Goal: Find specific page/section: Find specific page/section

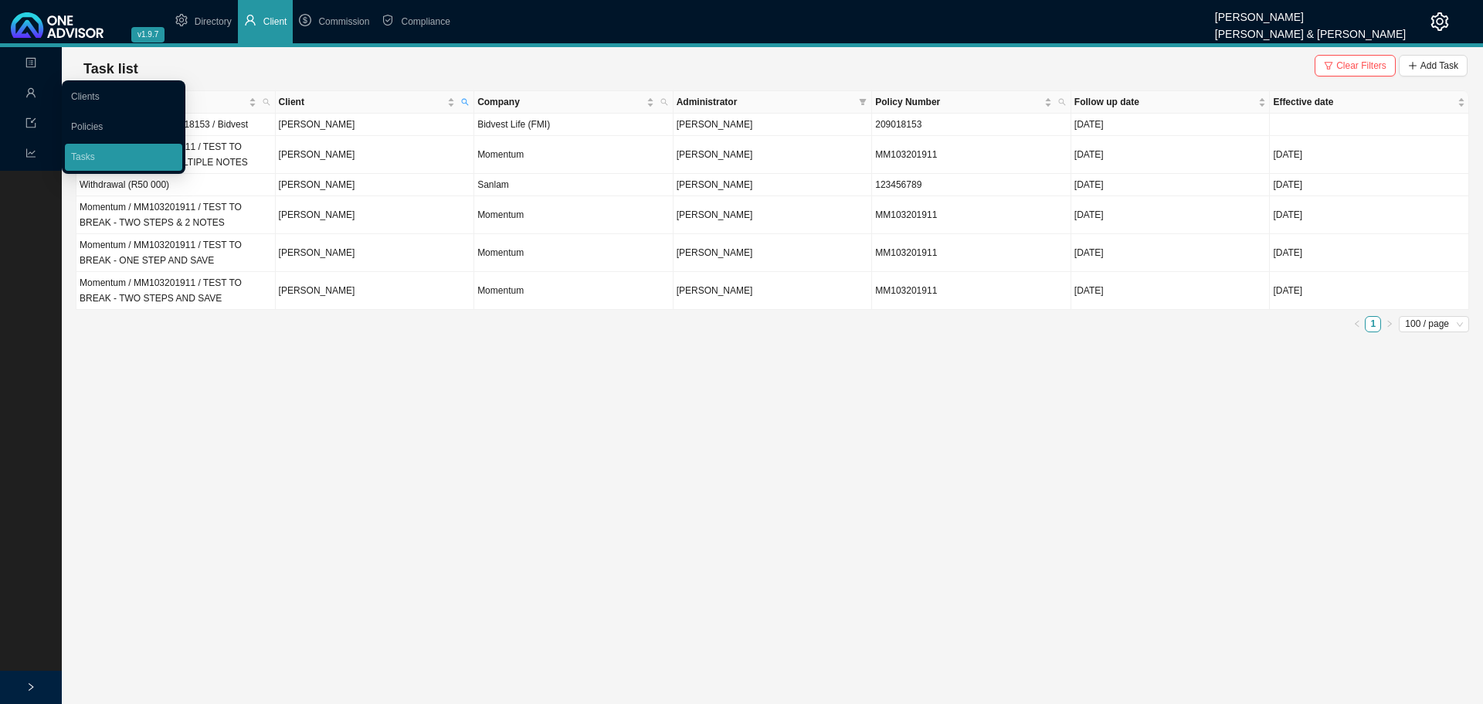
click at [25, 89] on icon "user" at bounding box center [30, 92] width 11 height 11
click at [100, 94] on link "Clients" at bounding box center [85, 96] width 29 height 11
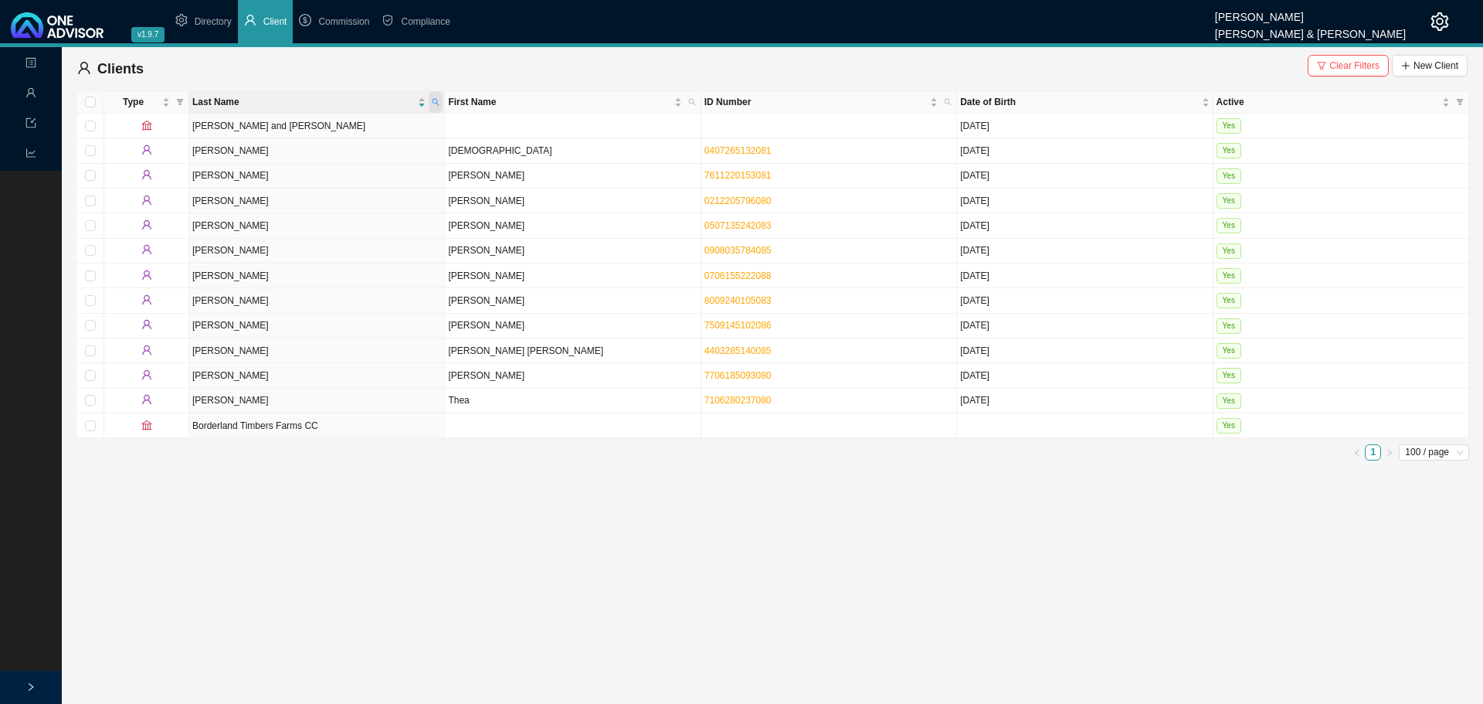
click at [431, 98] on span at bounding box center [436, 102] width 14 height 22
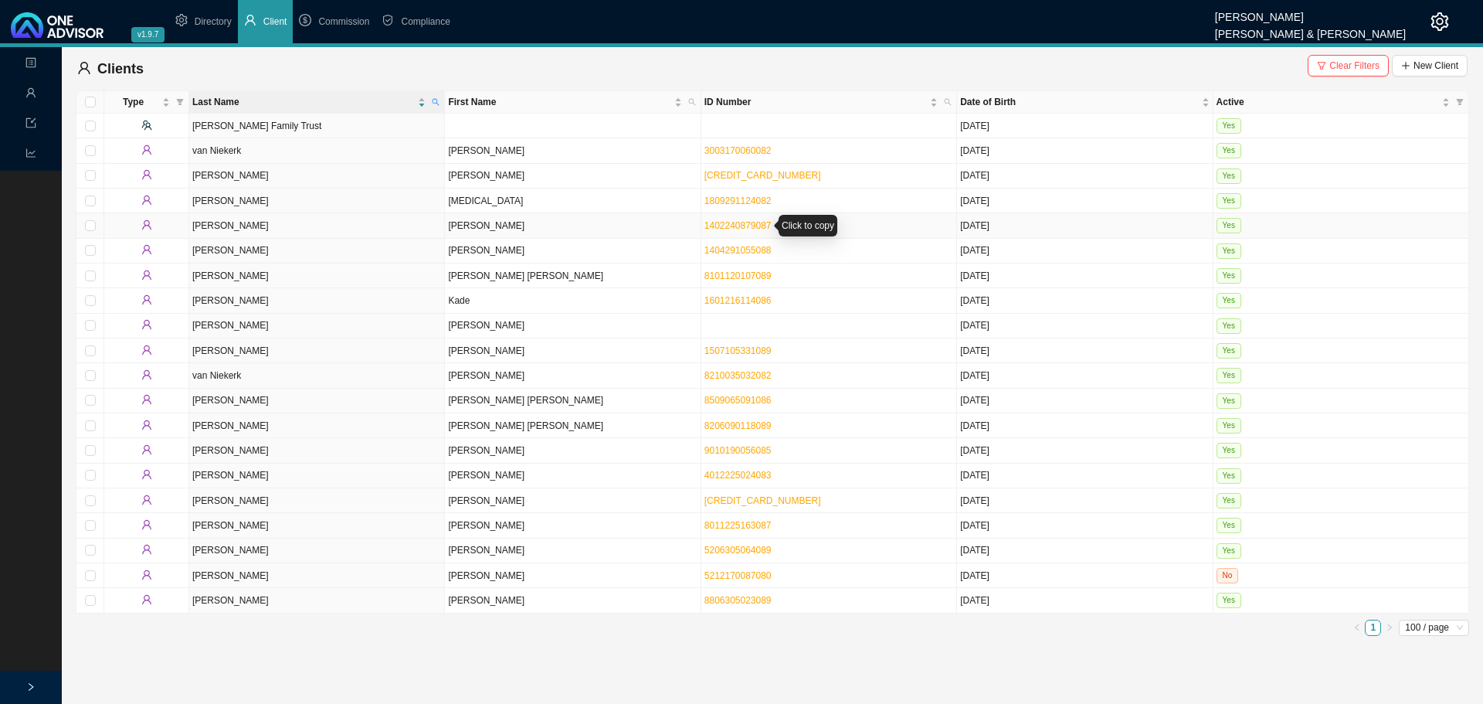
click at [758, 226] on link "1402240879087" at bounding box center [737, 225] width 67 height 11
click at [735, 351] on link "1507105331089" at bounding box center [737, 350] width 67 height 11
click at [437, 100] on icon "search" at bounding box center [435, 102] width 7 height 7
click at [356, 127] on input "van niek" at bounding box center [363, 133] width 145 height 22
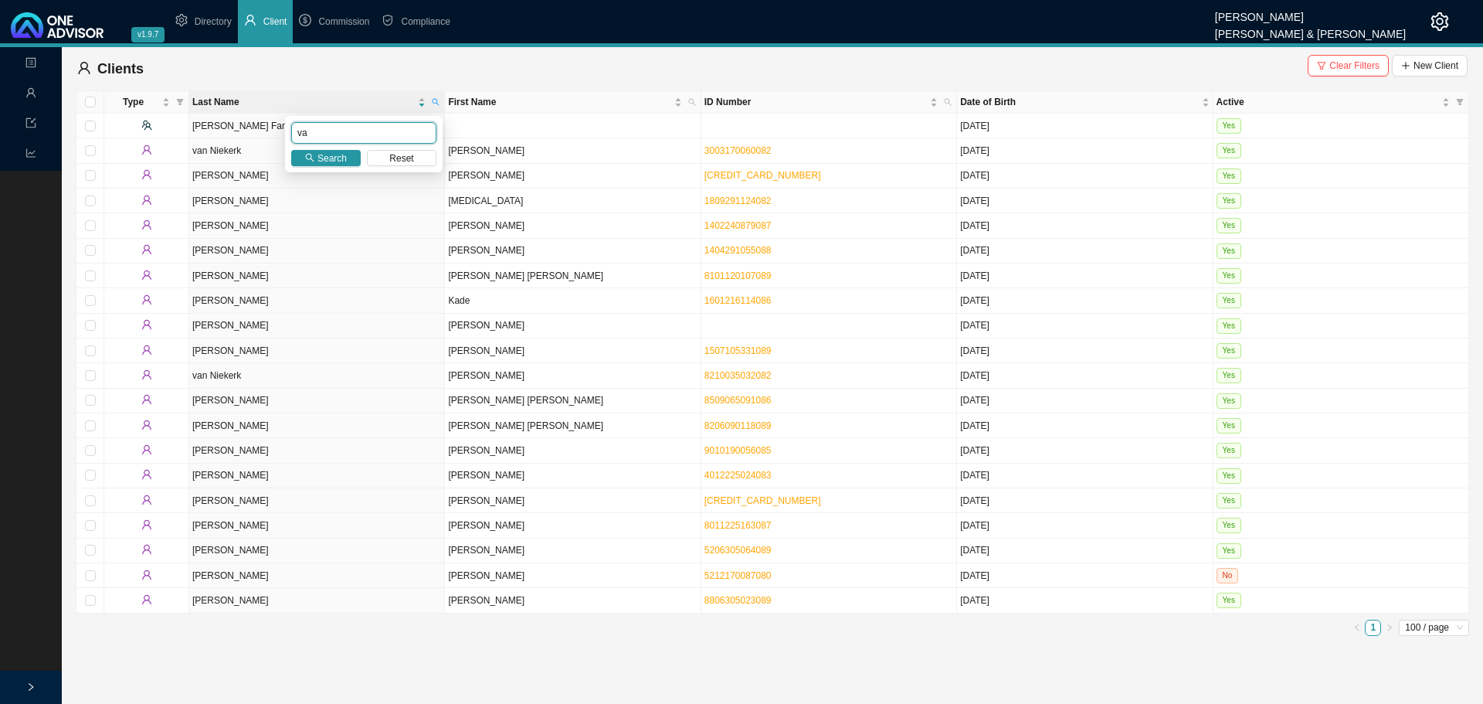
type input "v"
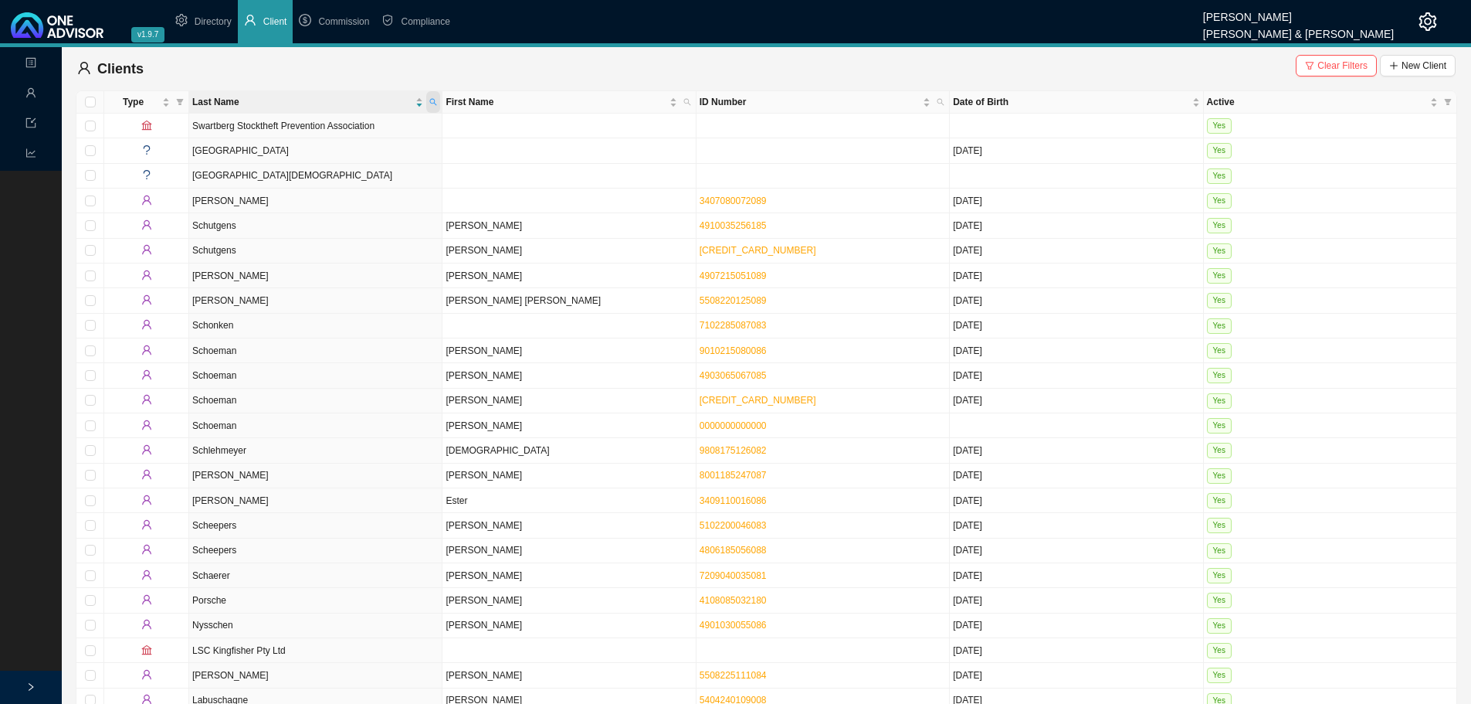
click at [429, 98] on span at bounding box center [433, 102] width 14 height 22
click at [329, 134] on input "sche" at bounding box center [361, 133] width 145 height 22
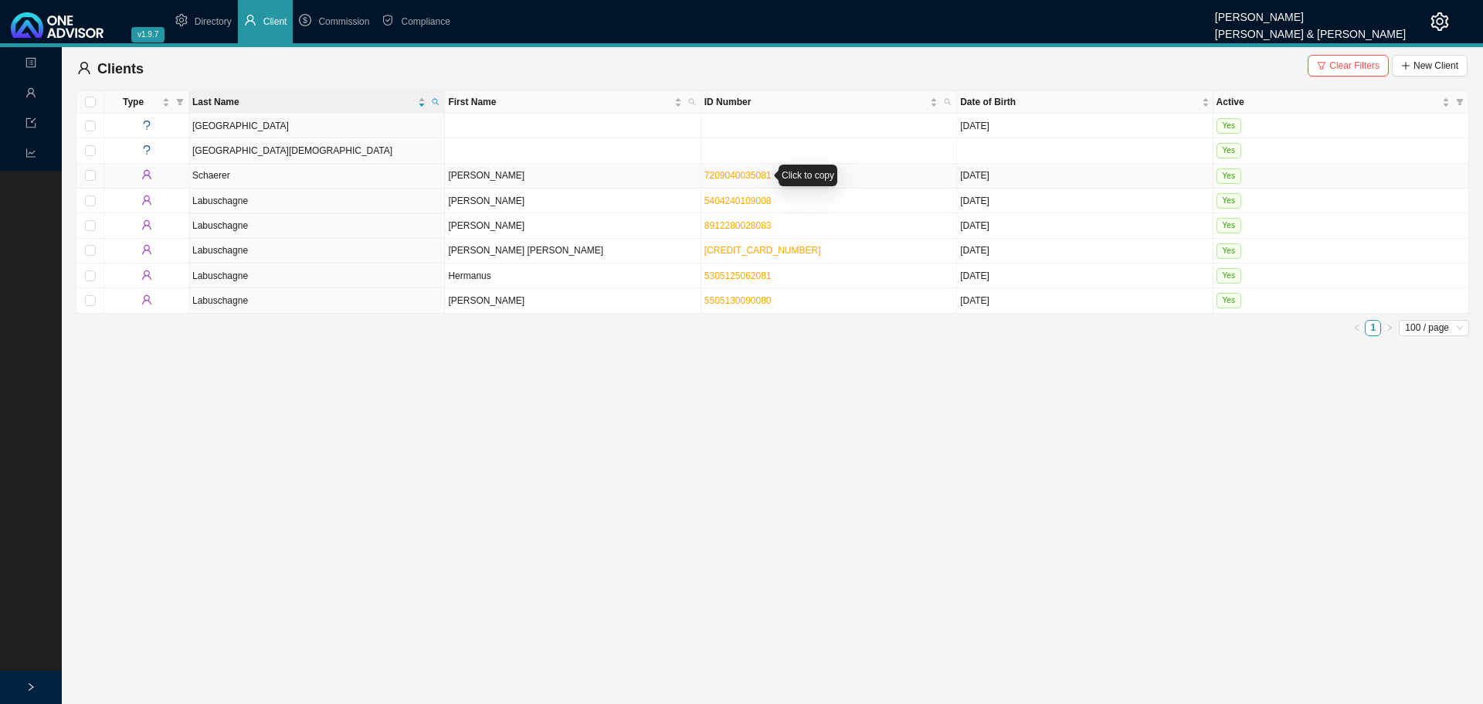
click at [743, 173] on link "7209040035081" at bounding box center [737, 175] width 67 height 11
click at [439, 104] on icon "search" at bounding box center [435, 102] width 7 height 7
click at [318, 131] on input "schae" at bounding box center [363, 133] width 145 height 22
type input "honey"
